Goal: Information Seeking & Learning: Learn about a topic

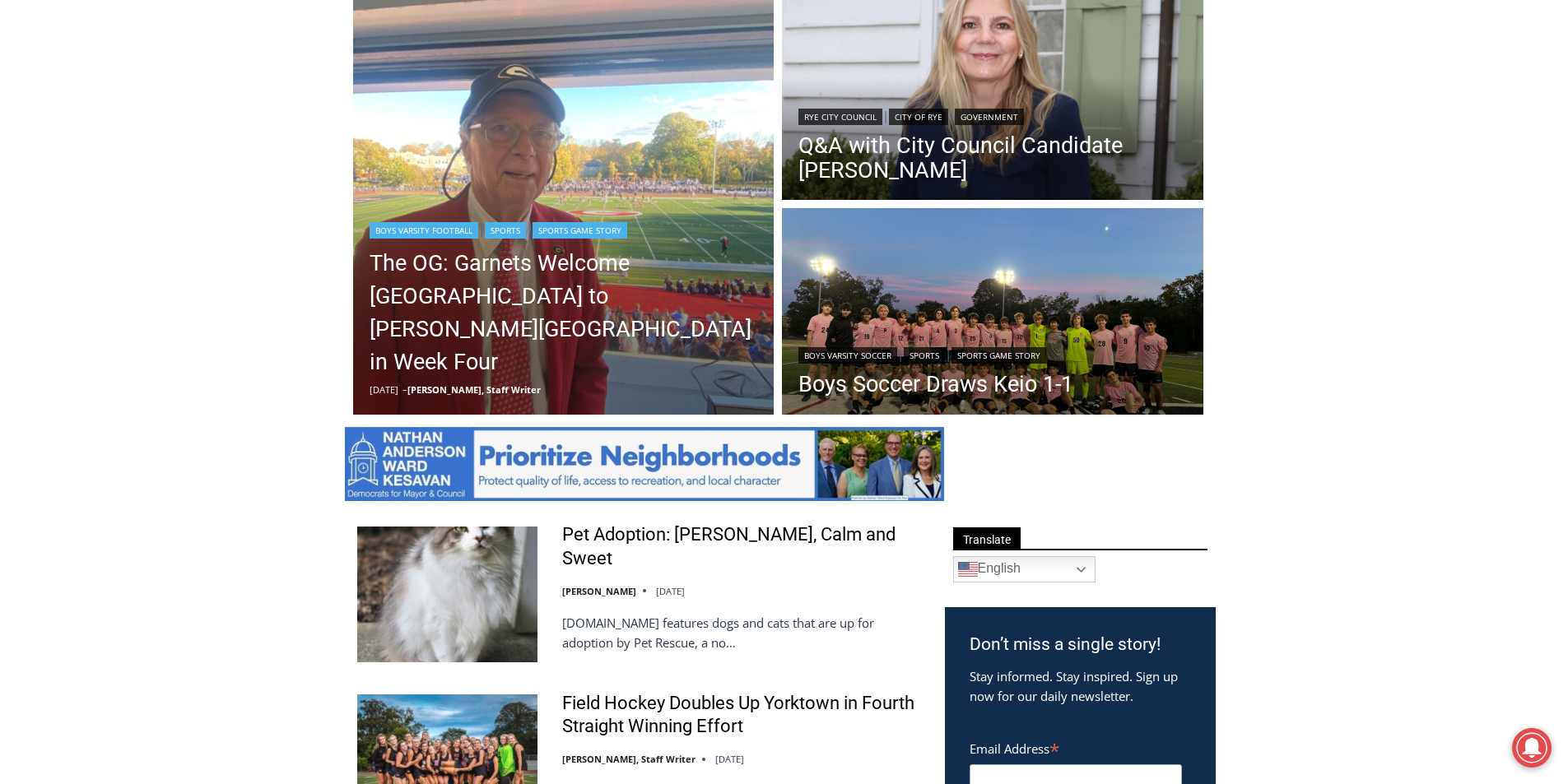
scroll to position [494, 0]
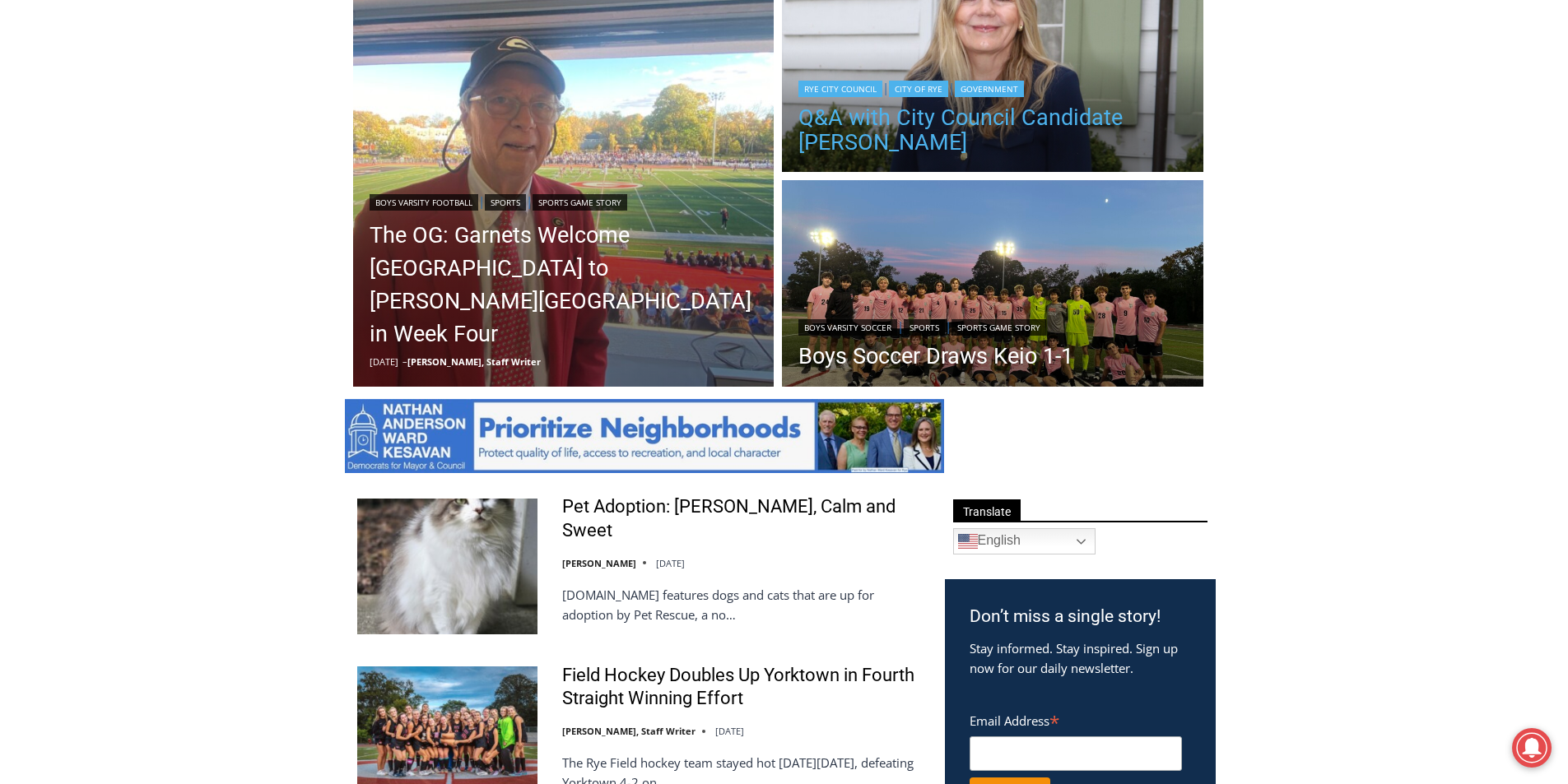
click at [1141, 123] on link "Q&A with City Council Candidate [PERSON_NAME]" at bounding box center [993, 130] width 388 height 49
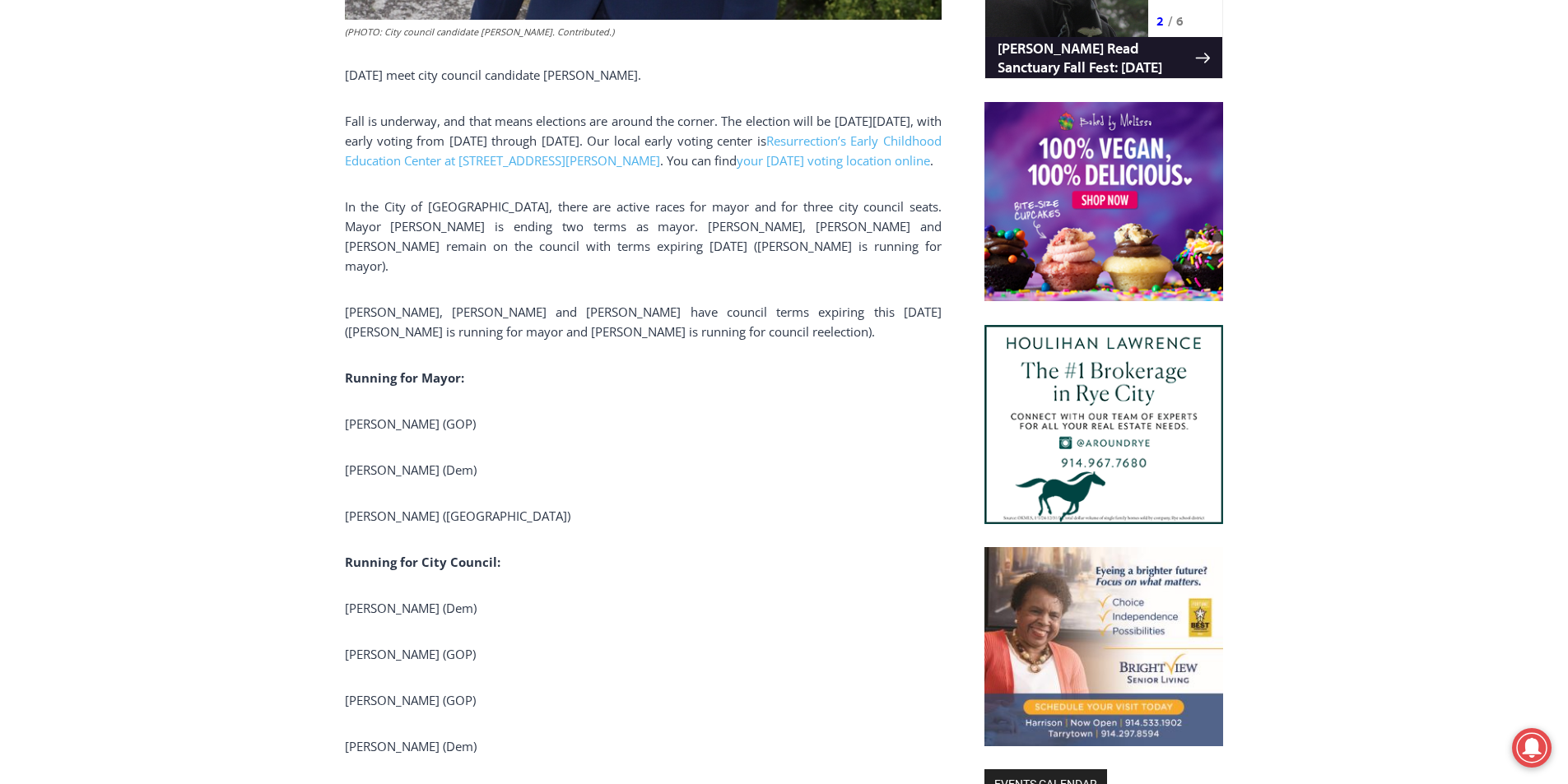
scroll to position [1695, 0]
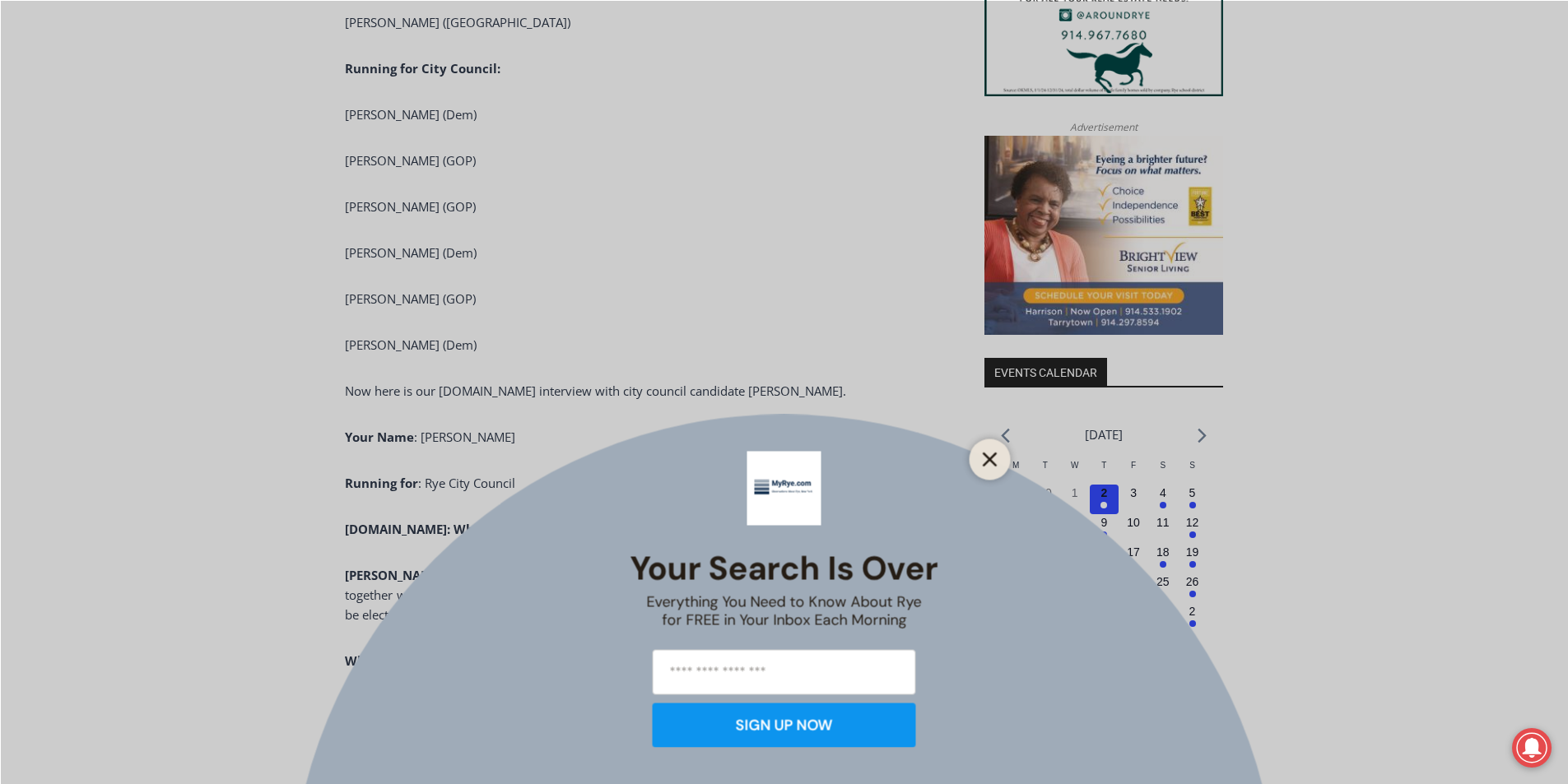
click at [983, 461] on icon "Close" at bounding box center [990, 459] width 15 height 15
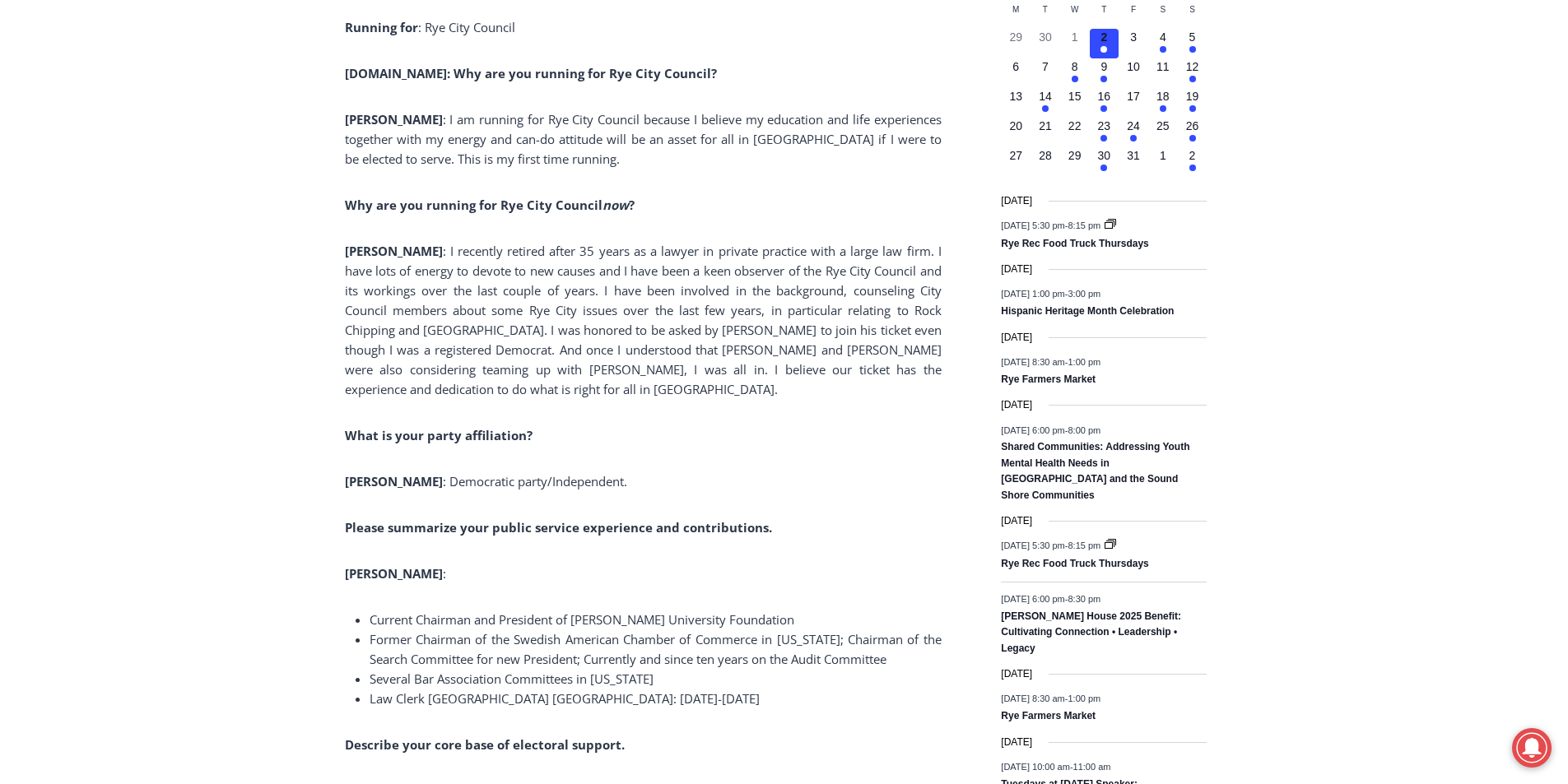
scroll to position [2189, 0]
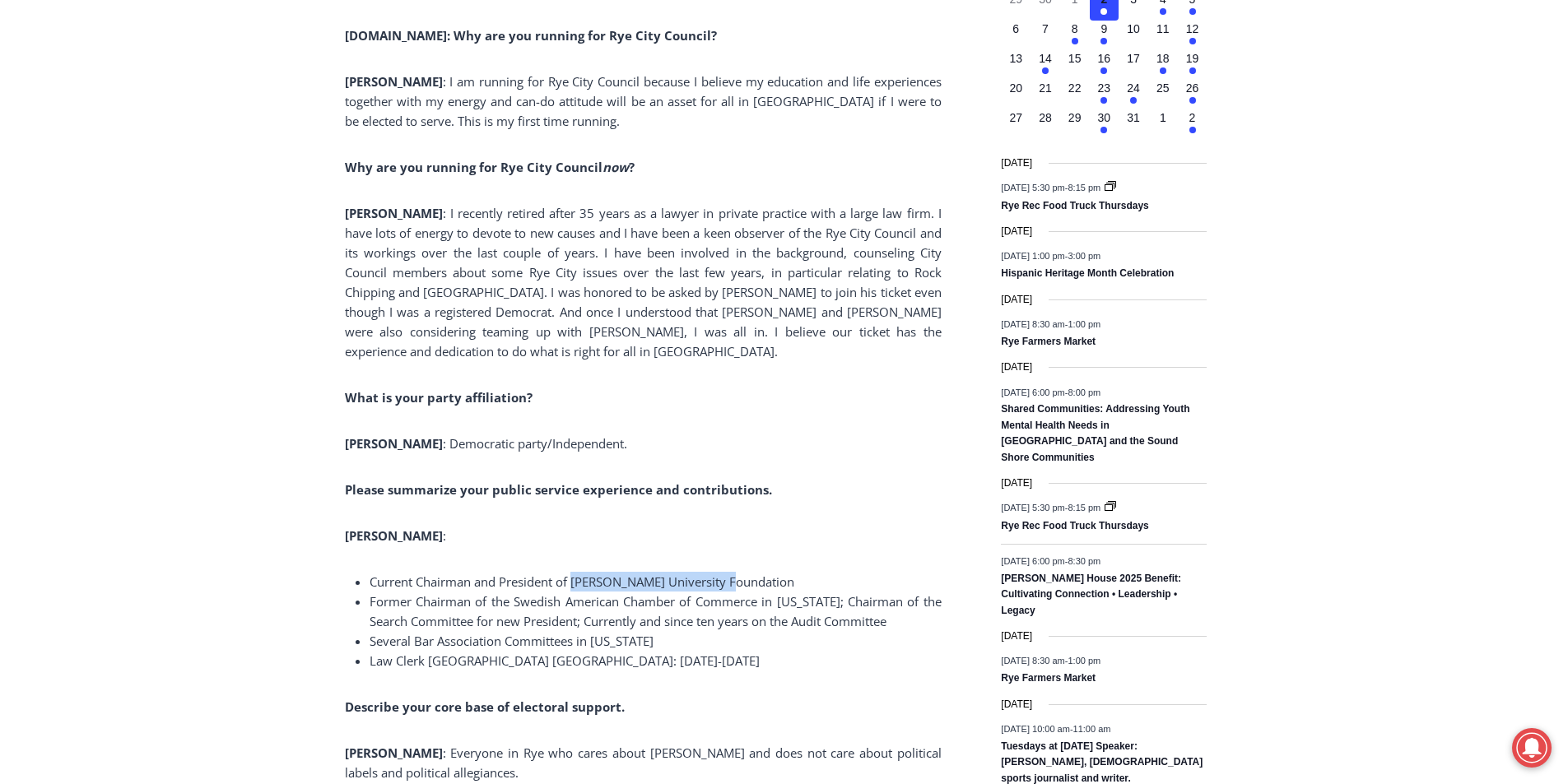
drag, startPoint x: 745, startPoint y: 576, endPoint x: 572, endPoint y: 582, distance: 173.1
click at [572, 582] on li "Current Chairman and President of [PERSON_NAME] University Foundation" at bounding box center [656, 581] width 572 height 20
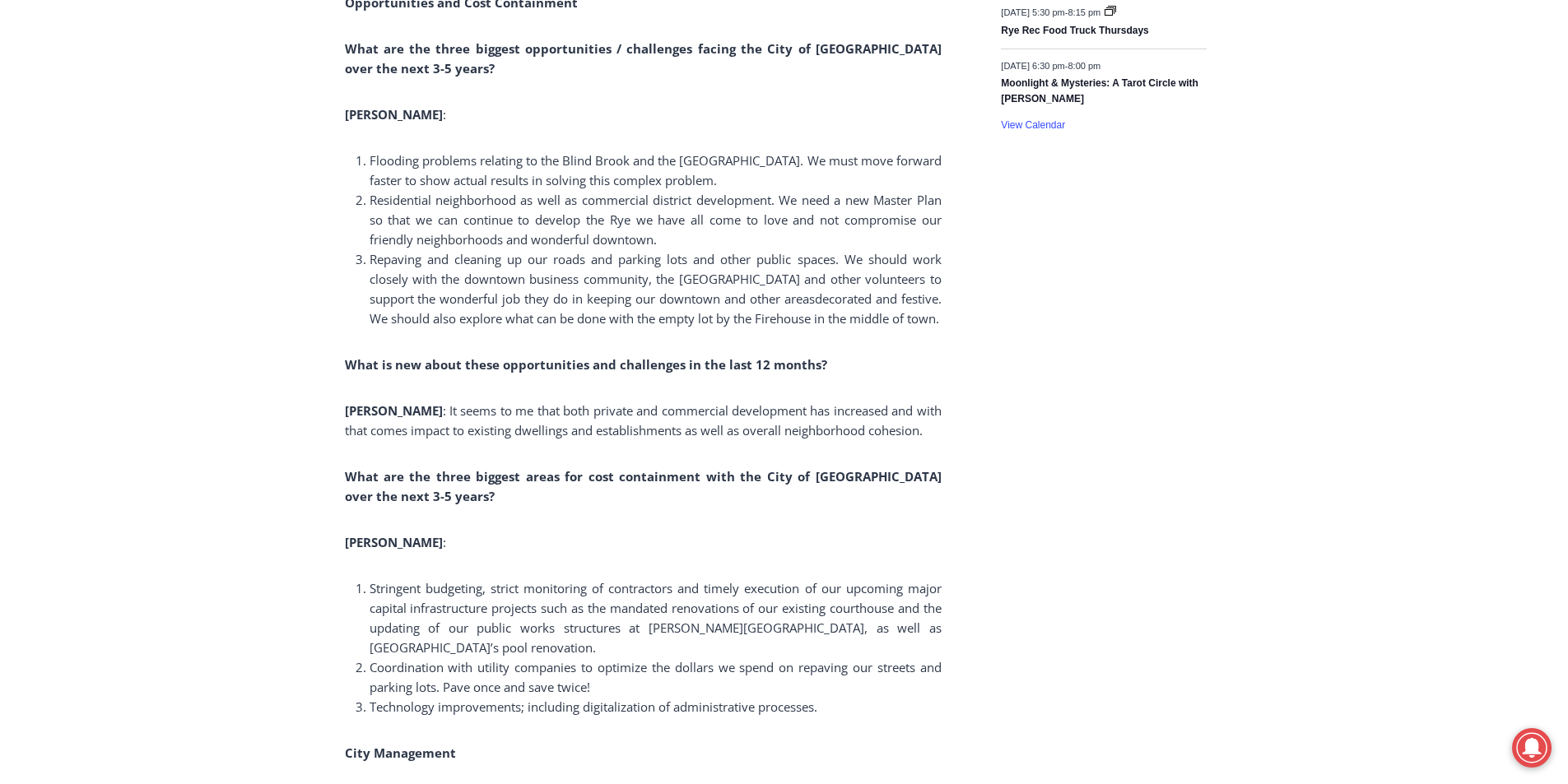
scroll to position [3176, 0]
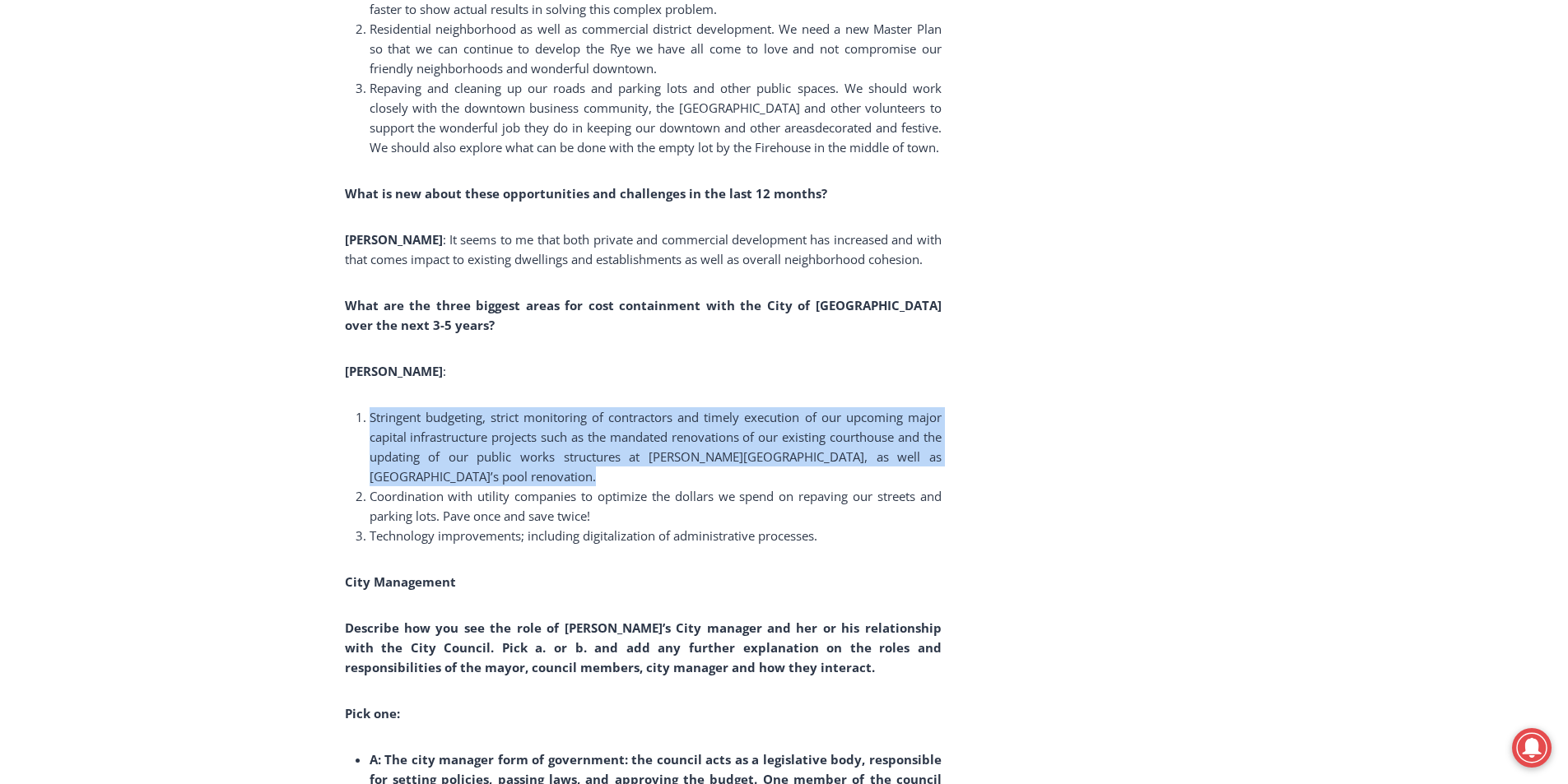
click at [464, 473] on span "Stringent budgeting, strict monitoring of contractors and timely execution of o…" at bounding box center [656, 446] width 572 height 76
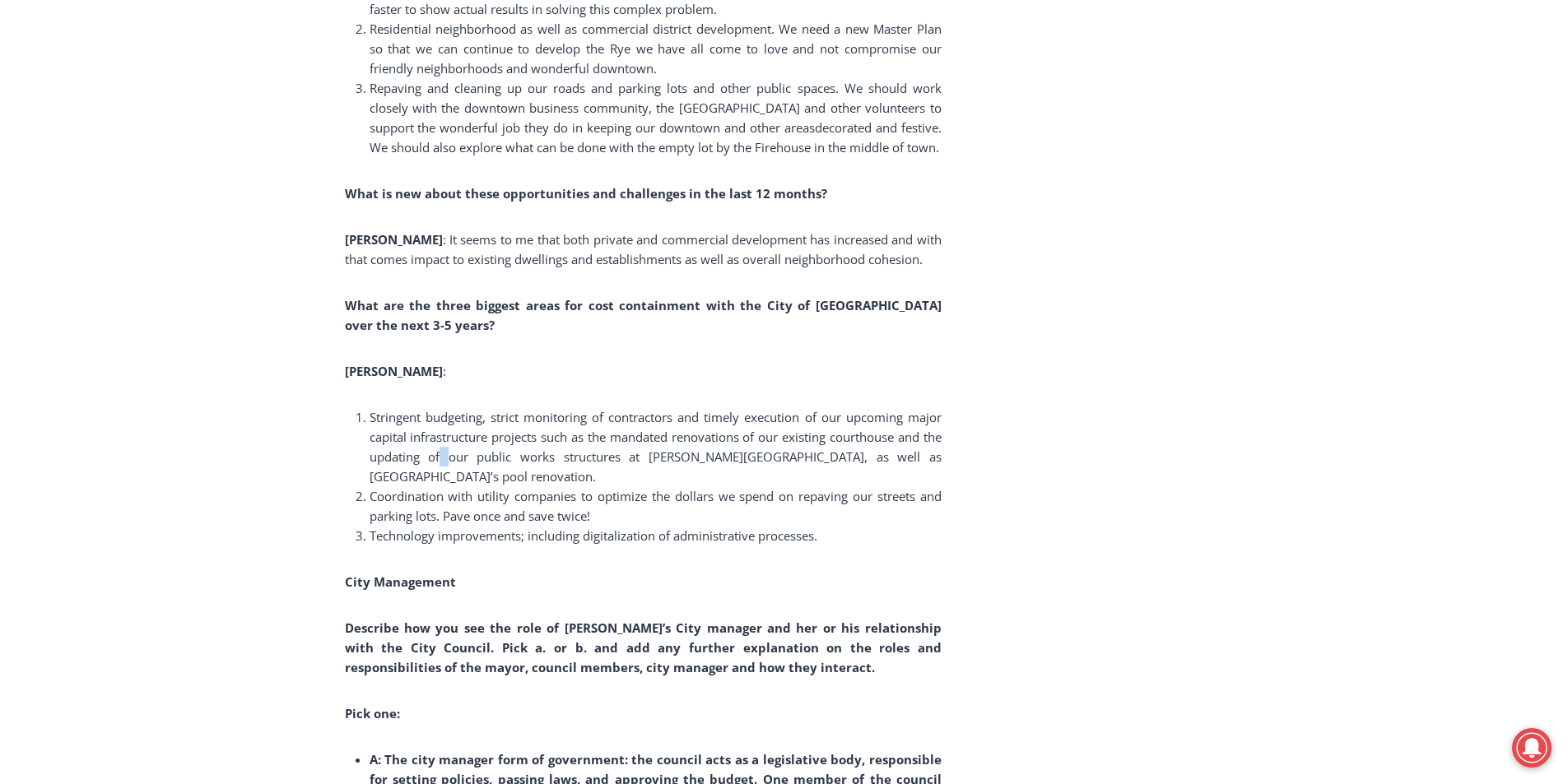
click at [464, 473] on span "Stringent budgeting, strict monitoring of contractors and timely execution of o…" at bounding box center [656, 446] width 572 height 76
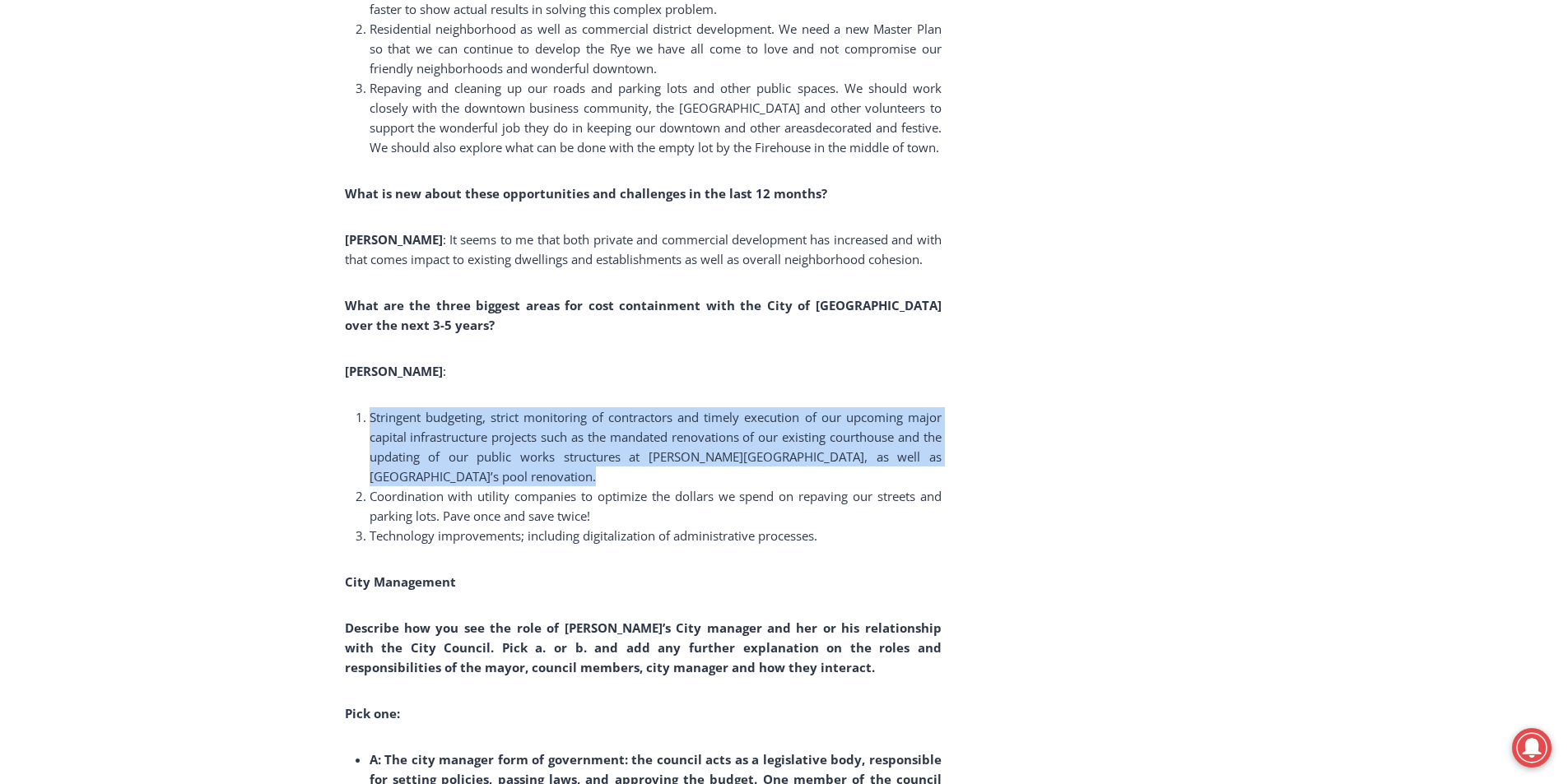
click at [464, 473] on span "Stringent budgeting, strict monitoring of contractors and timely execution of o…" at bounding box center [656, 446] width 572 height 76
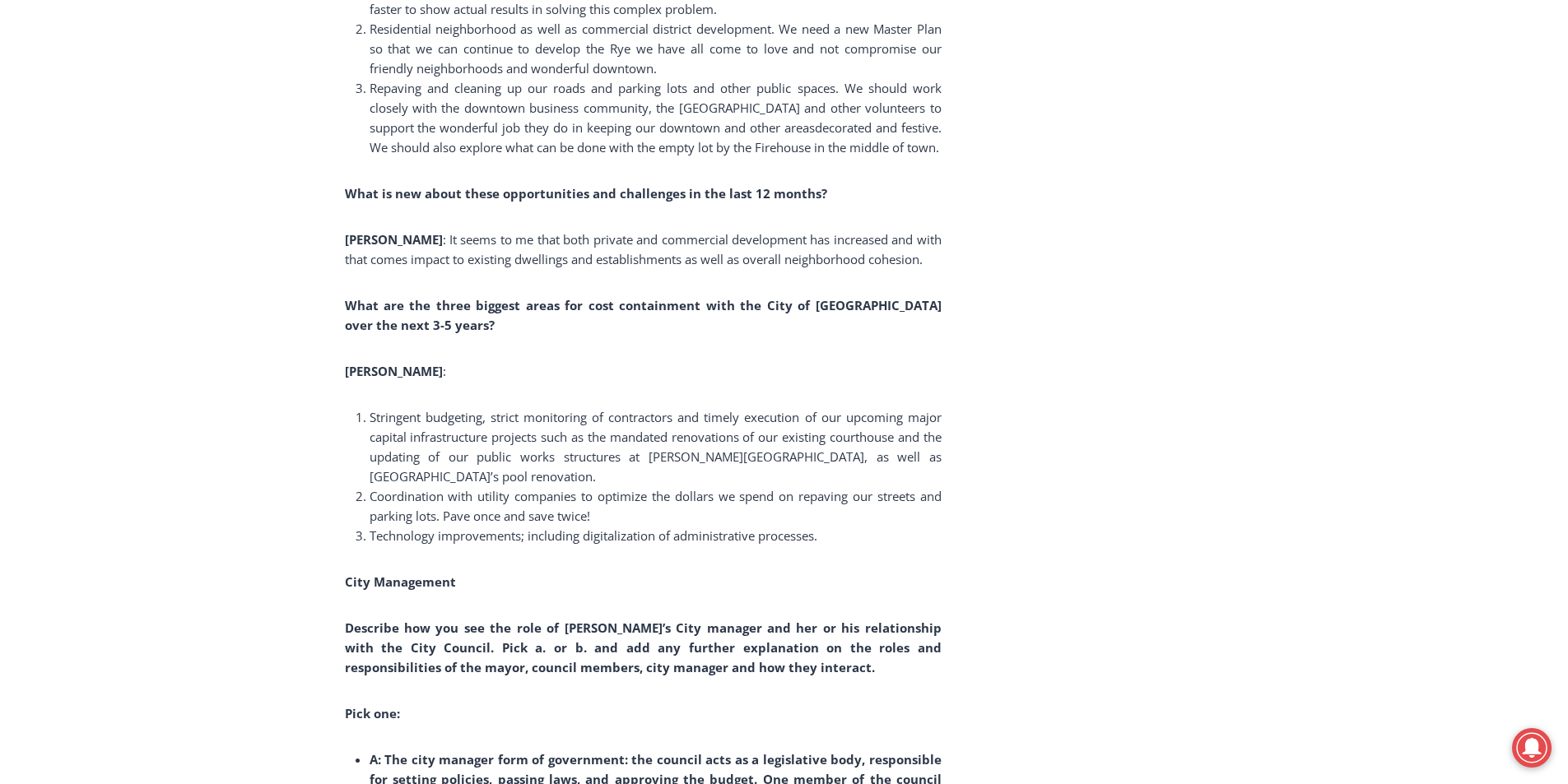
click at [441, 523] on span "Coordination with utility companies to optimize the dollars we spend on repavin…" at bounding box center [656, 506] width 572 height 36
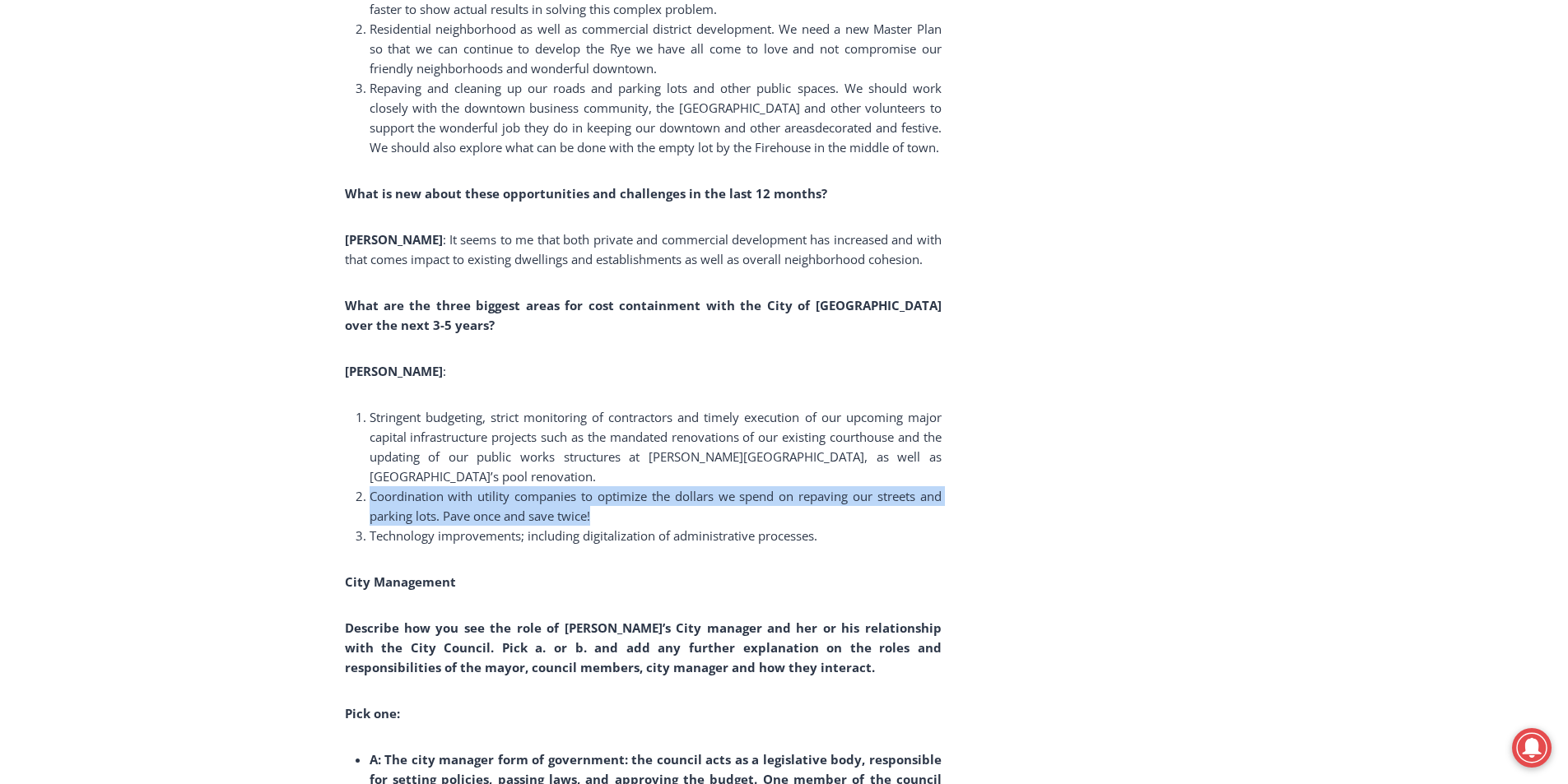
drag, startPoint x: 441, startPoint y: 523, endPoint x: 779, endPoint y: 536, distance: 338.2
click at [779, 525] on li "Coordination with utility companies to optimize the dollars we spend on repavin…" at bounding box center [656, 506] width 572 height 39
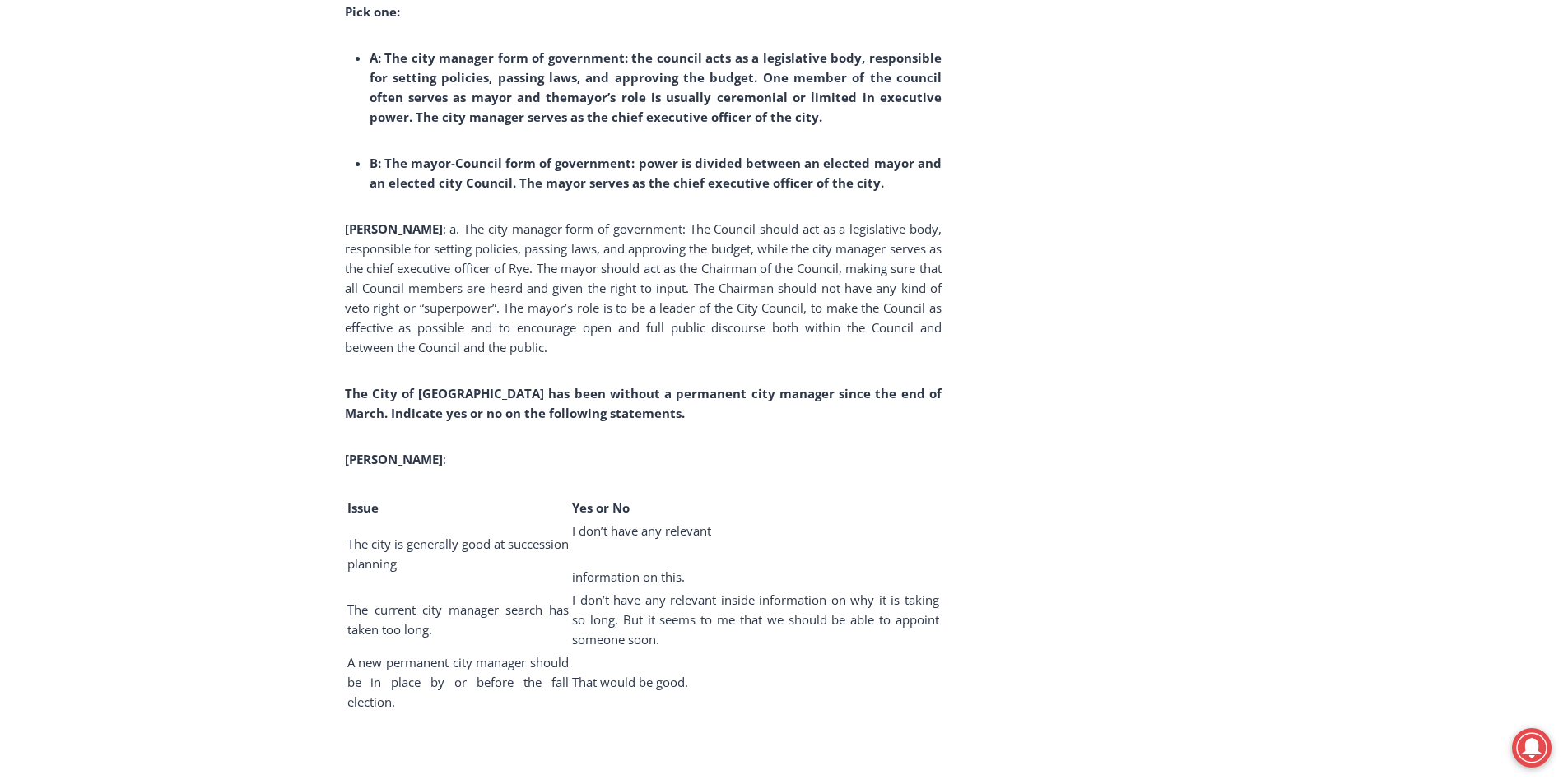
scroll to position [3916, 0]
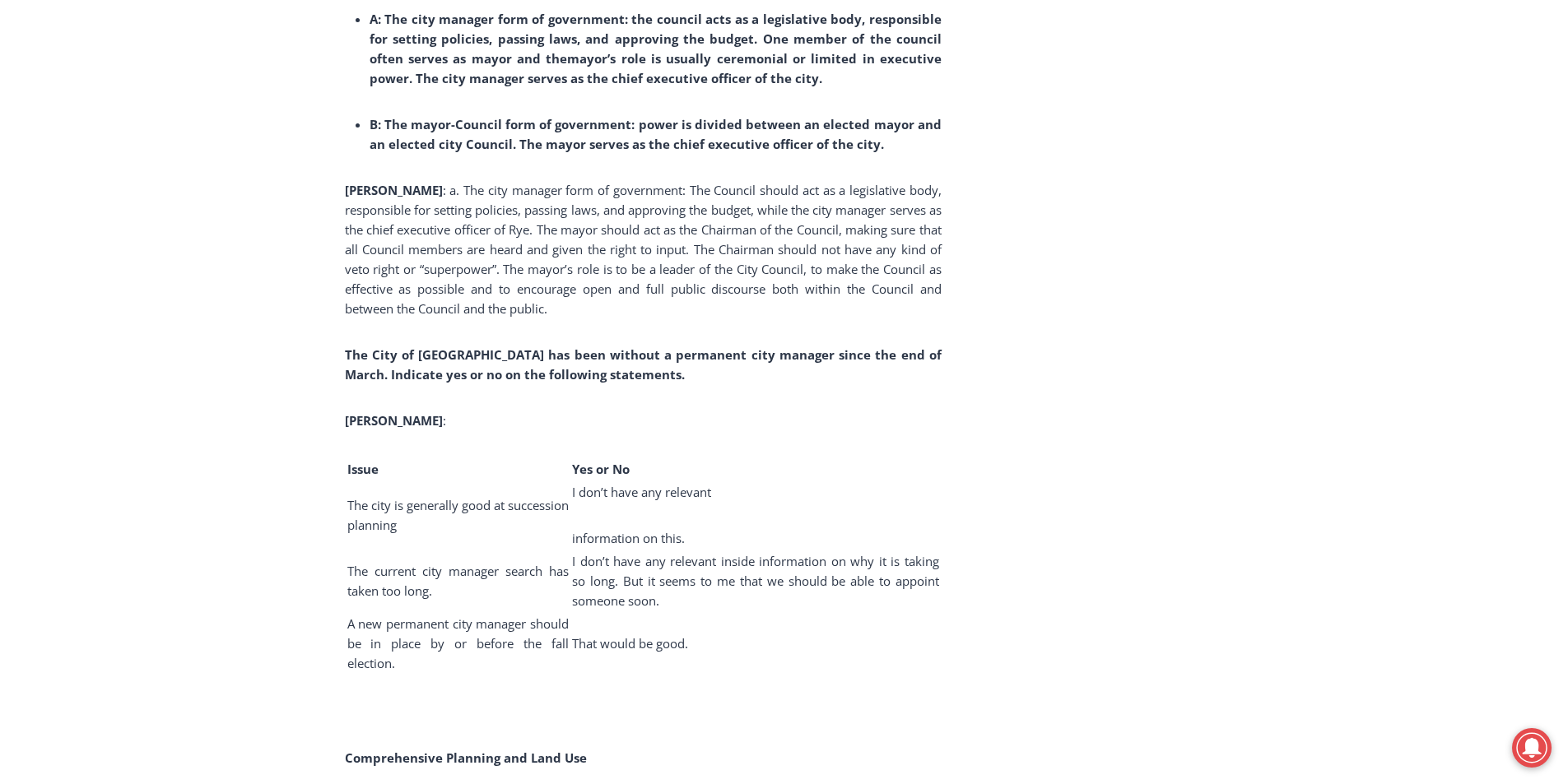
click at [396, 204] on span ": a. The city manager form of government: The Council should act as a legislati…" at bounding box center [643, 249] width 597 height 135
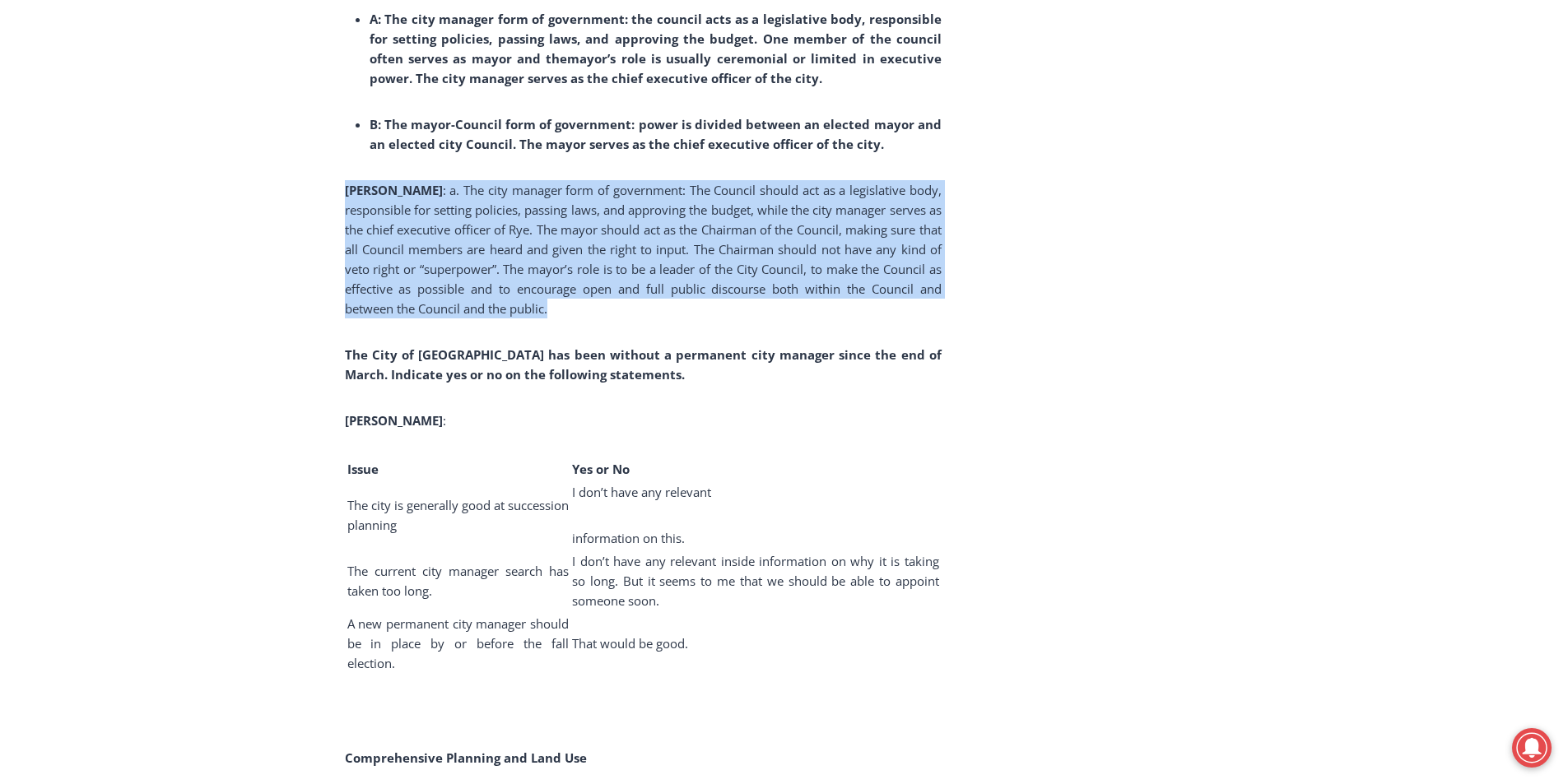
drag, startPoint x: 396, startPoint y: 204, endPoint x: 423, endPoint y: 227, distance: 35.5
click at [421, 222] on span ": a. The city manager form of government: The Council should act as a legislati…" at bounding box center [643, 249] width 597 height 135
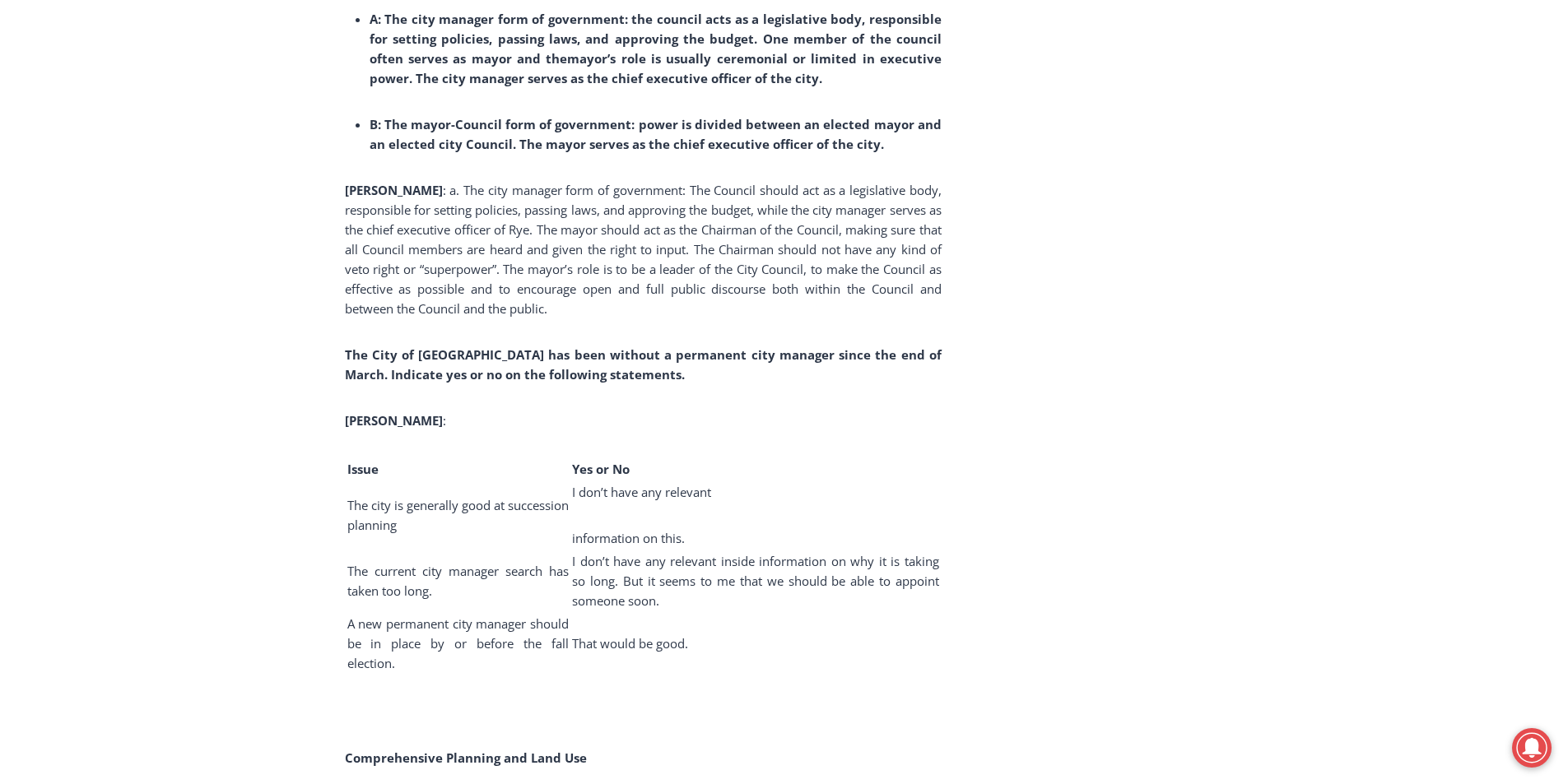
click at [591, 500] on span "I don’t have any relevant" at bounding box center [642, 492] width 139 height 17
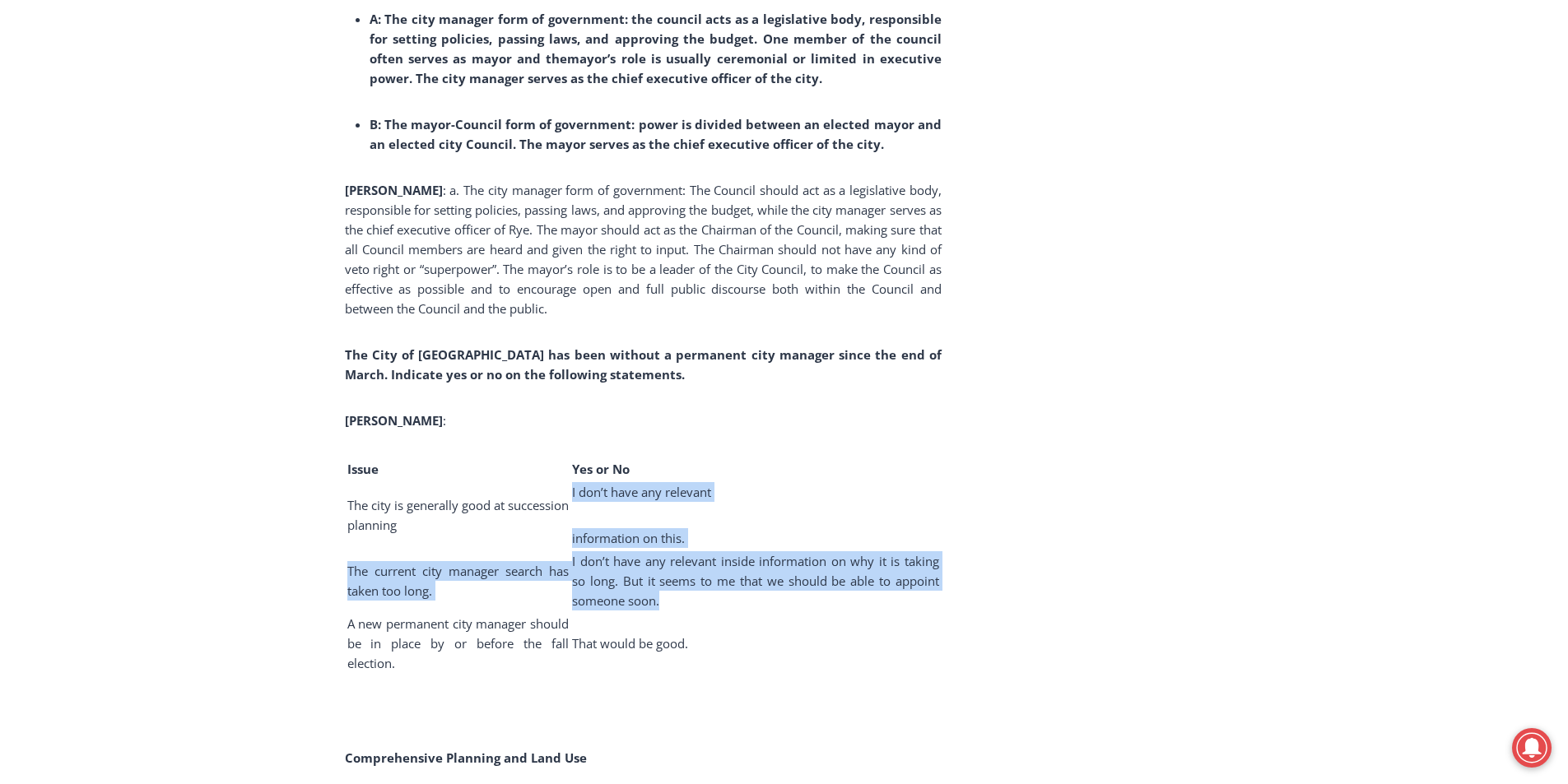
drag, startPoint x: 591, startPoint y: 510, endPoint x: 739, endPoint y: 608, distance: 177.5
click at [739, 608] on tbody "Issue Yes or No The city is generally good at succession planning I don’t have …" at bounding box center [643, 566] width 593 height 216
click at [718, 593] on span "I don’t have any relevant inside information on why it is taking so long. But i…" at bounding box center [756, 581] width 367 height 56
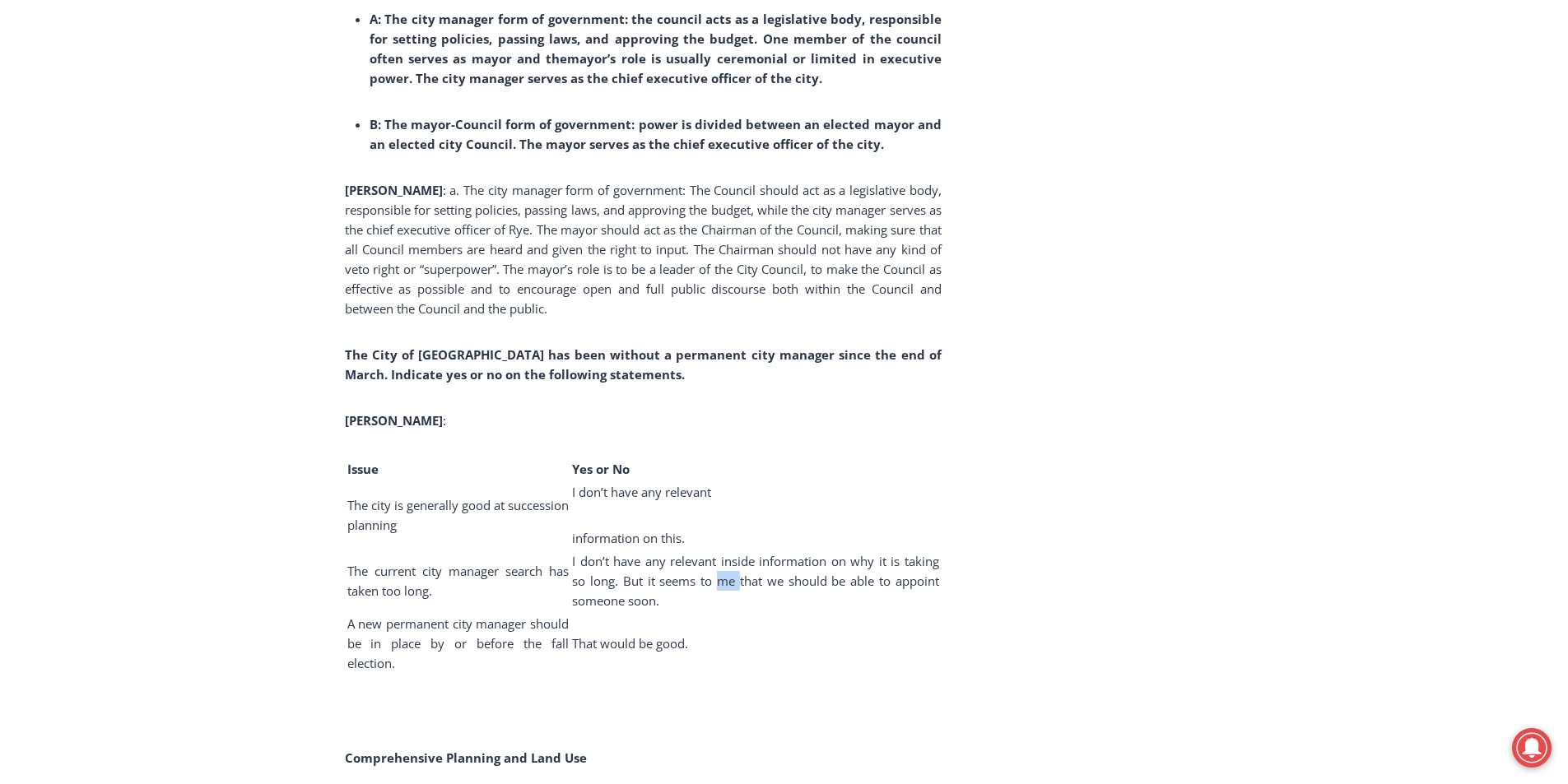
click at [718, 593] on span "I don’t have any relevant inside information on why it is taking so long. But i…" at bounding box center [756, 581] width 367 height 56
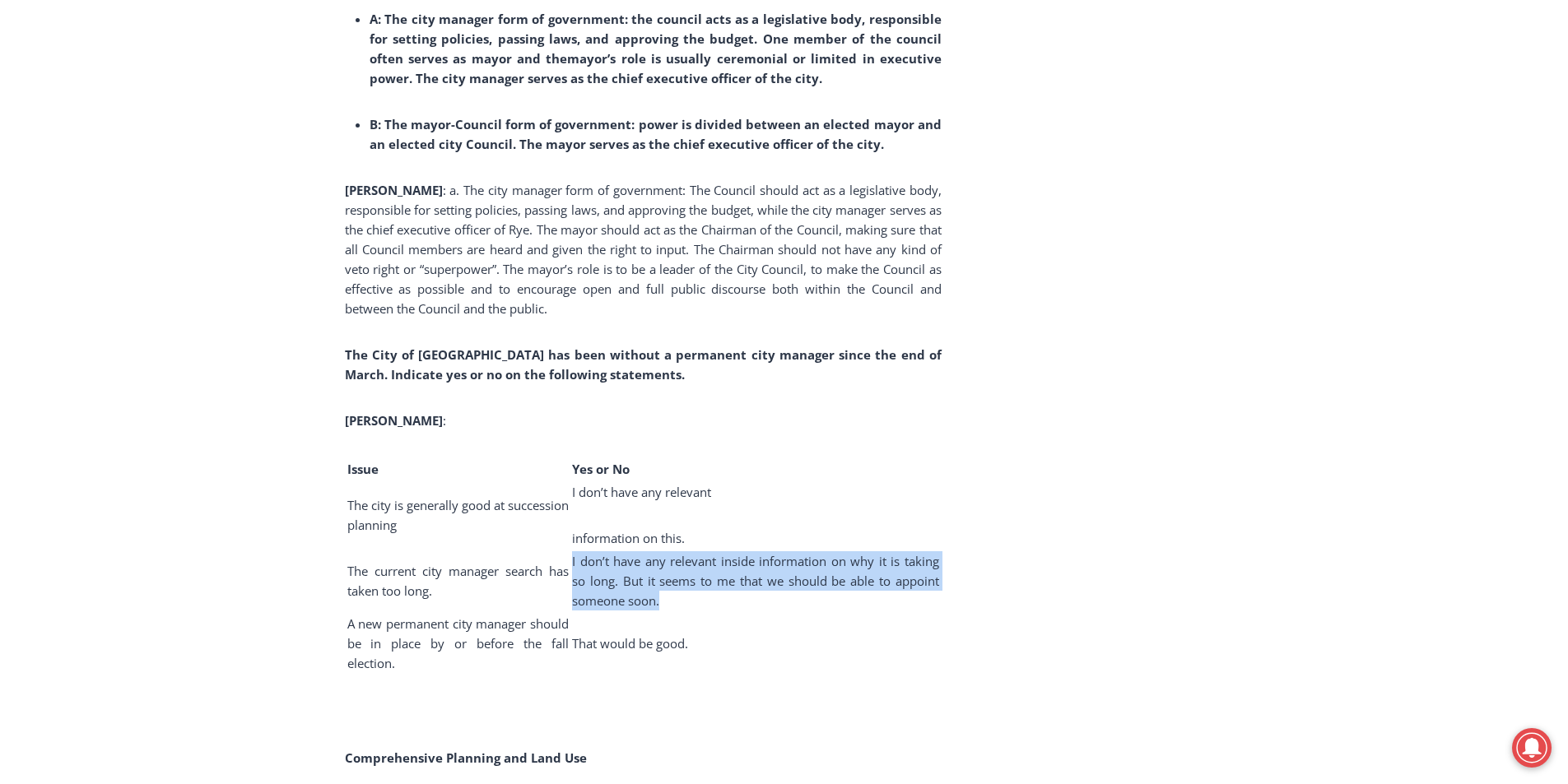
click at [718, 593] on span "I don’t have any relevant inside information on why it is taking so long. But i…" at bounding box center [756, 581] width 367 height 56
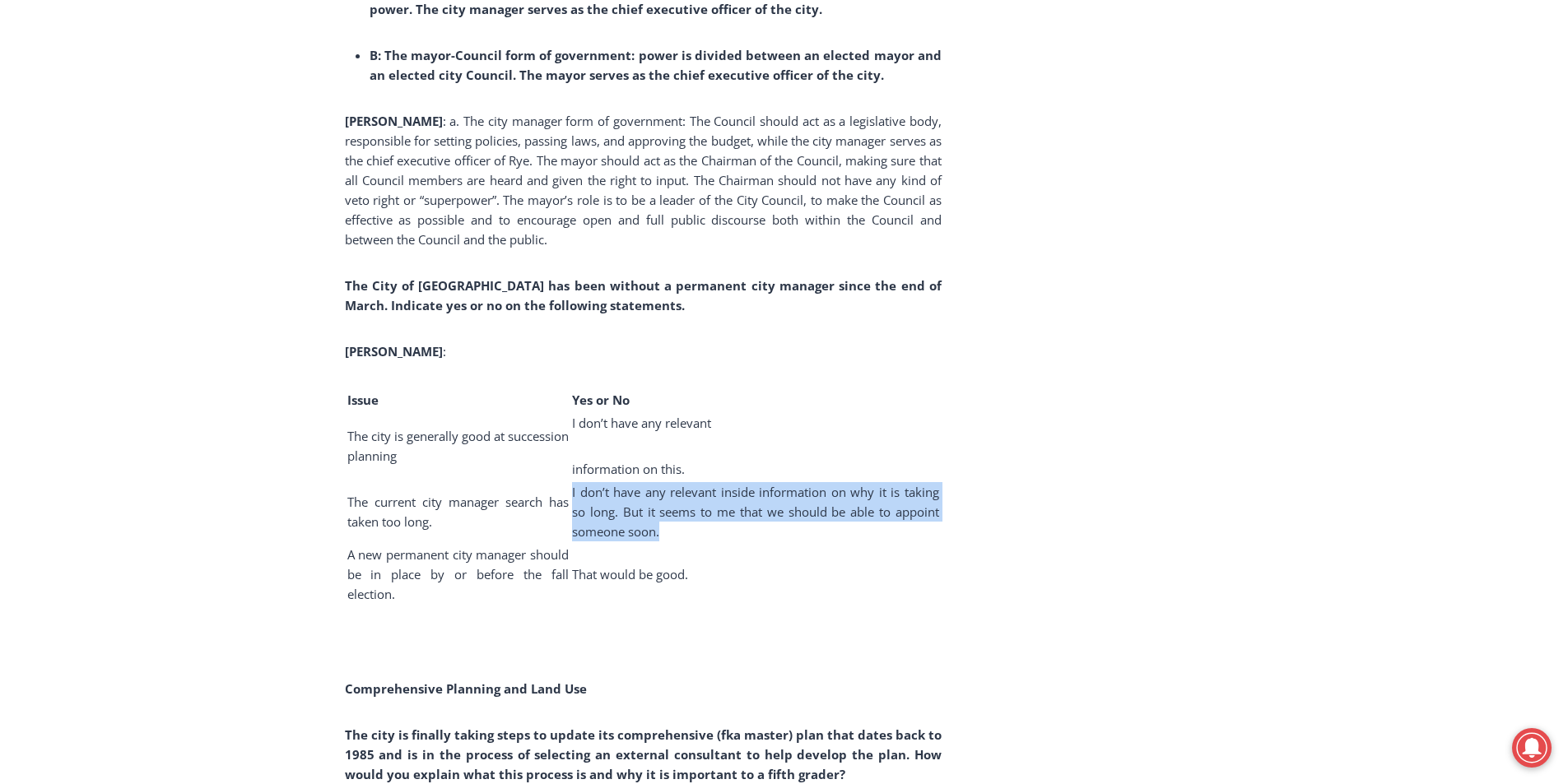
scroll to position [4081, 0]
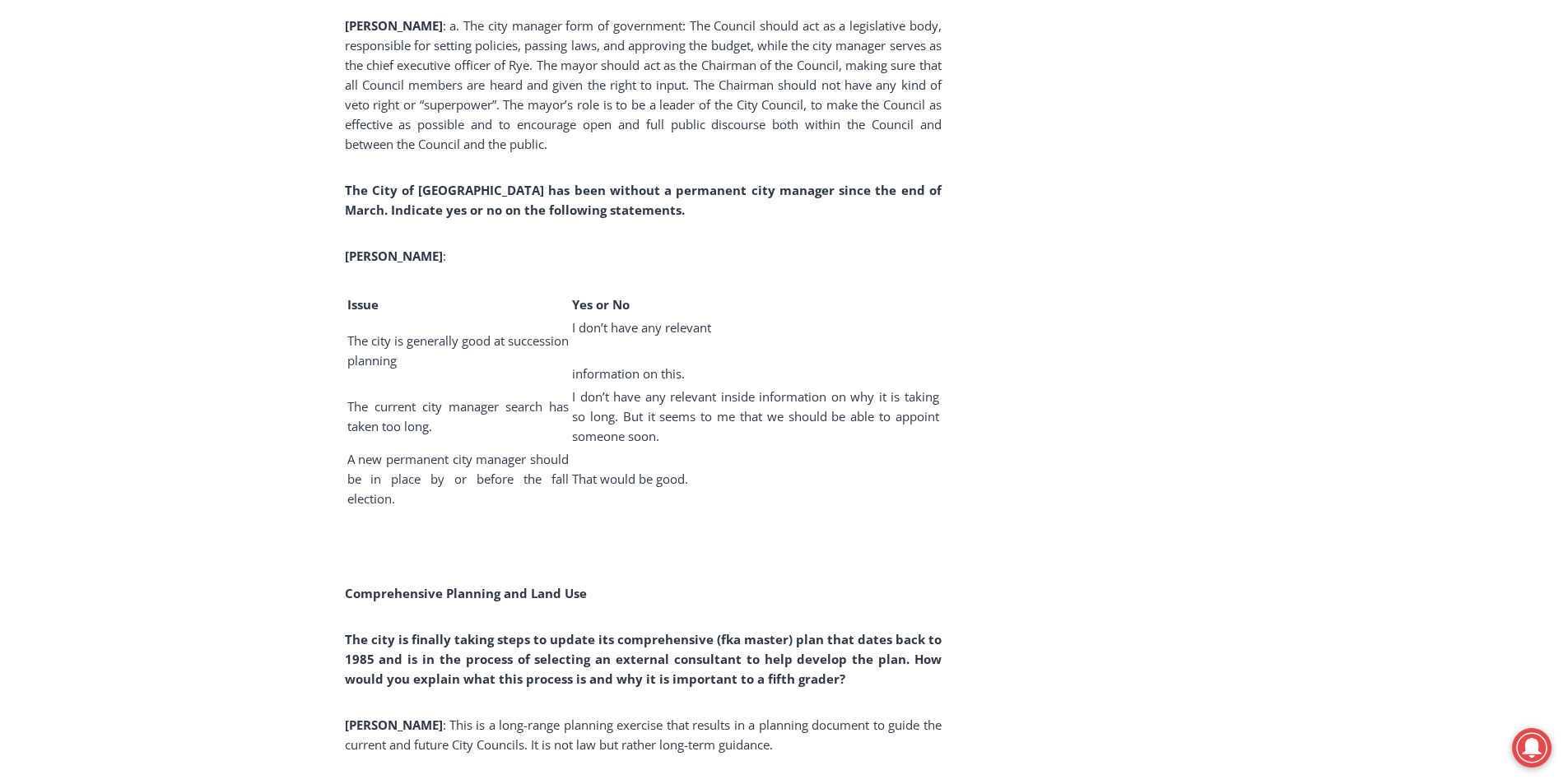
click at [653, 484] on td "That would be good." at bounding box center [756, 478] width 369 height 61
click at [653, 487] on td "That would be good." at bounding box center [756, 478] width 369 height 61
click at [651, 487] on span "That would be good." at bounding box center [630, 479] width 116 height 17
